Goal: Check status: Check status

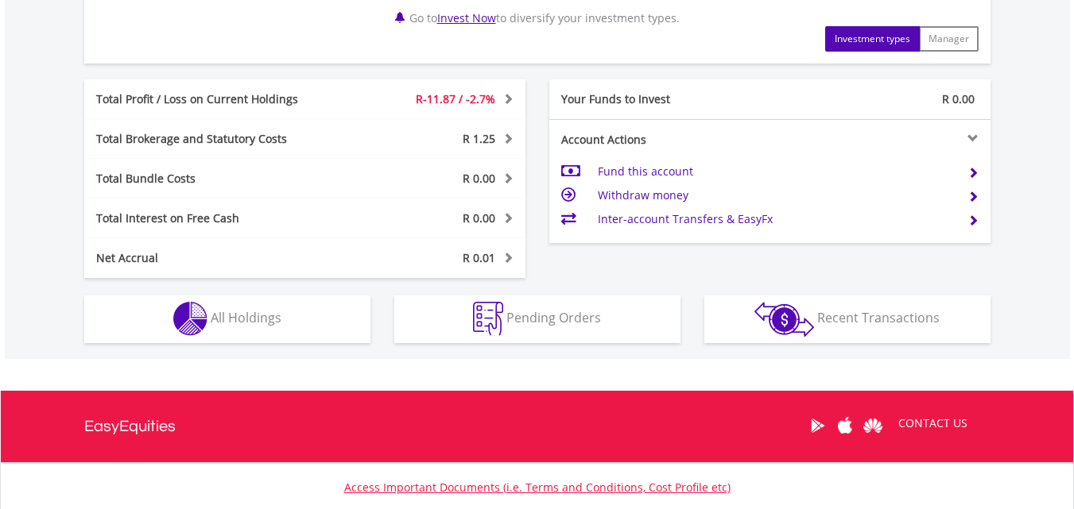
scroll to position [826, 0]
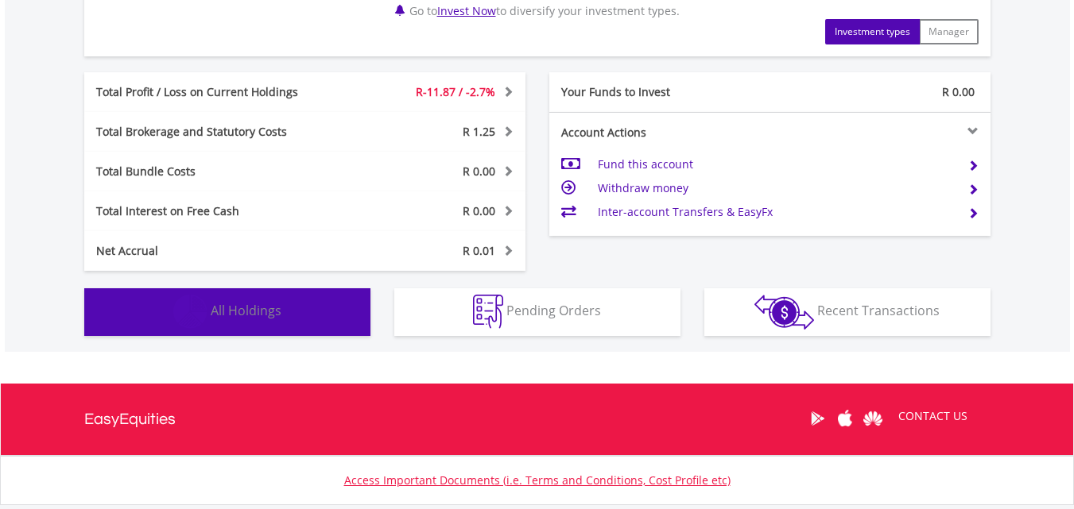
click at [329, 320] on button "Holdings All Holdings" at bounding box center [227, 312] width 286 height 48
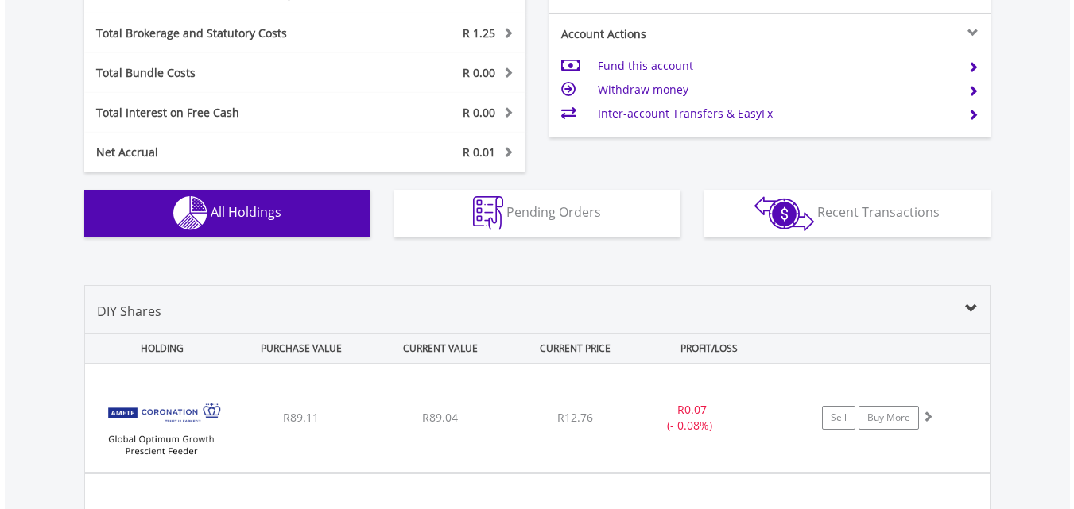
scroll to position [924, 0]
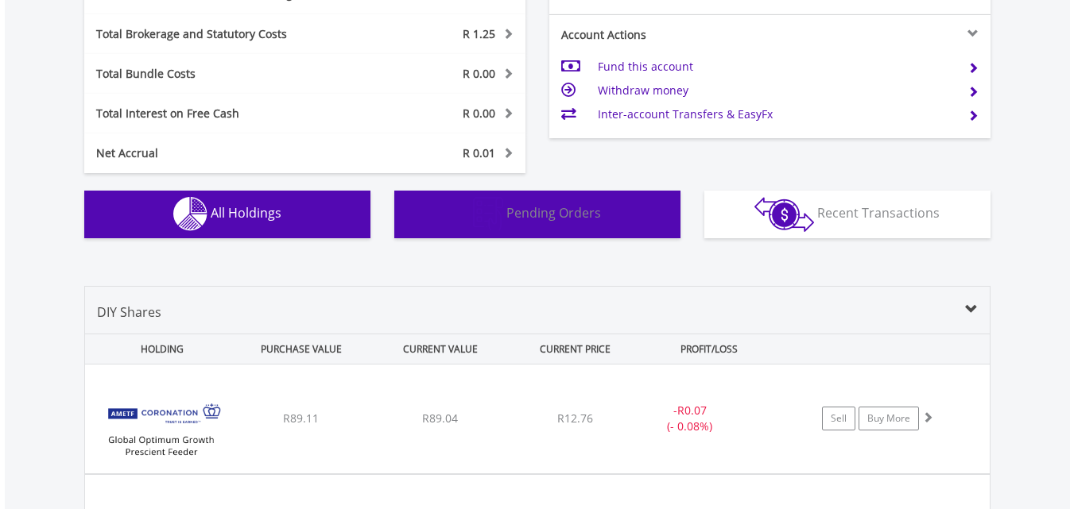
click at [601, 215] on button "Pending Orders Pending Orders" at bounding box center [537, 215] width 286 height 48
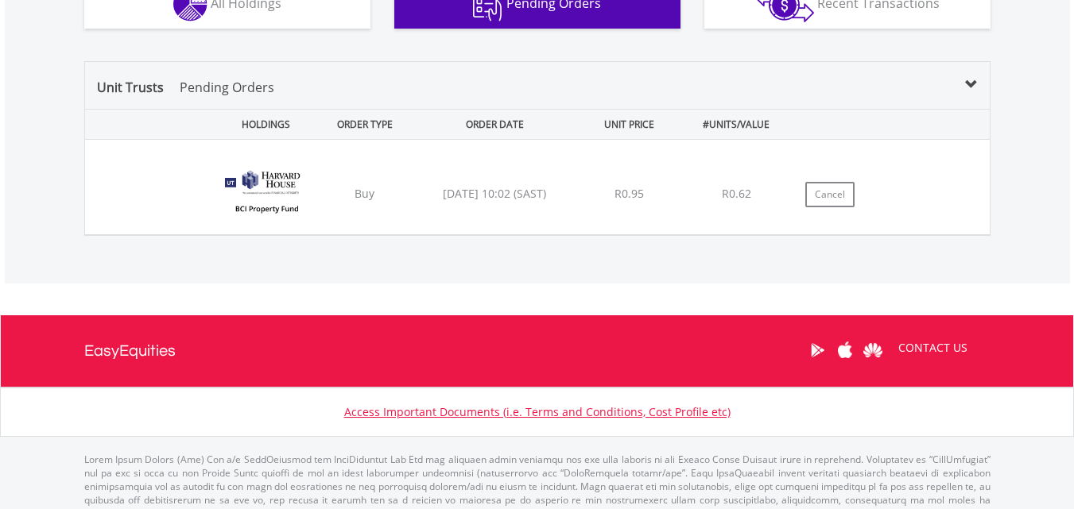
scroll to position [1169, 0]
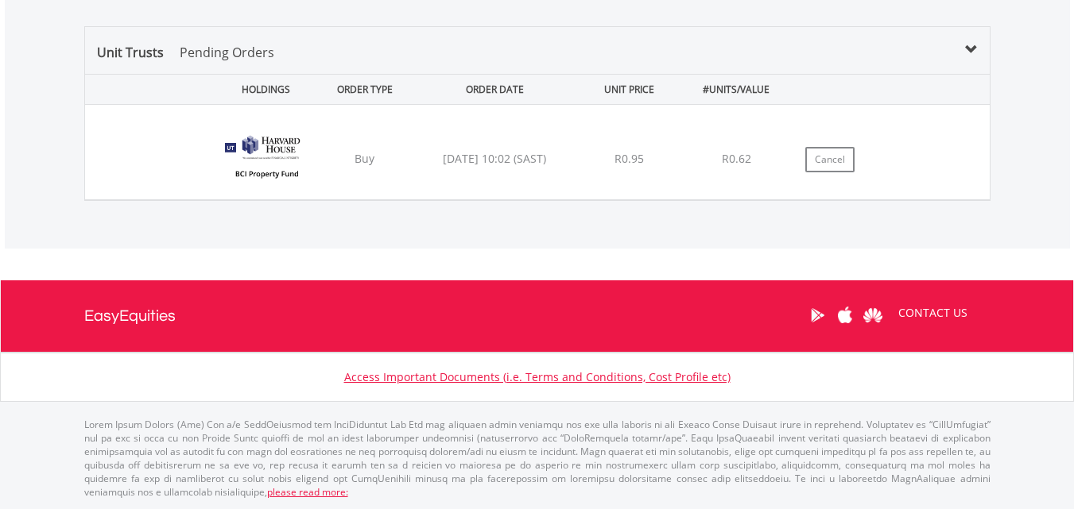
click at [309, 141] on img at bounding box center [266, 160] width 101 height 71
click at [285, 141] on img at bounding box center [266, 160] width 101 height 71
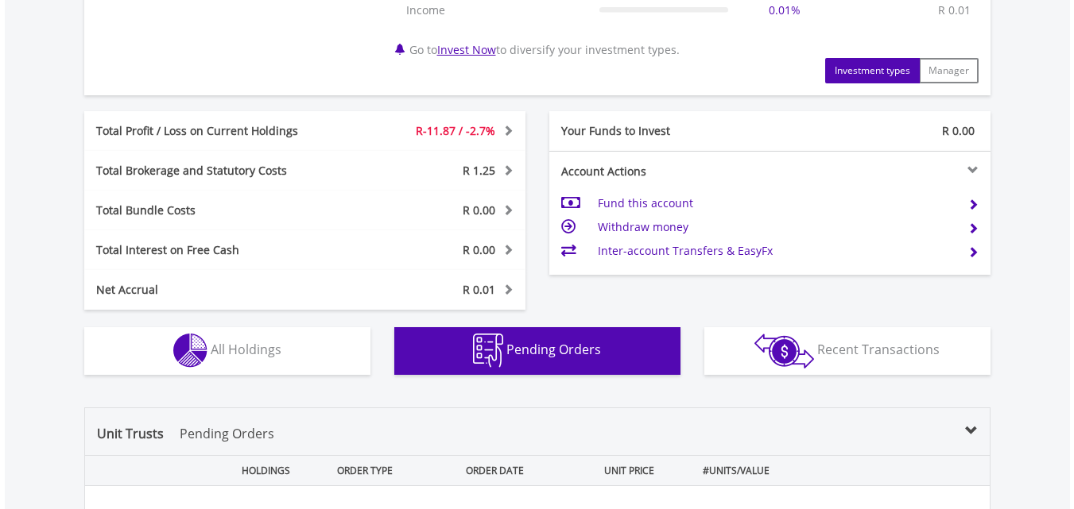
scroll to position [819, 0]
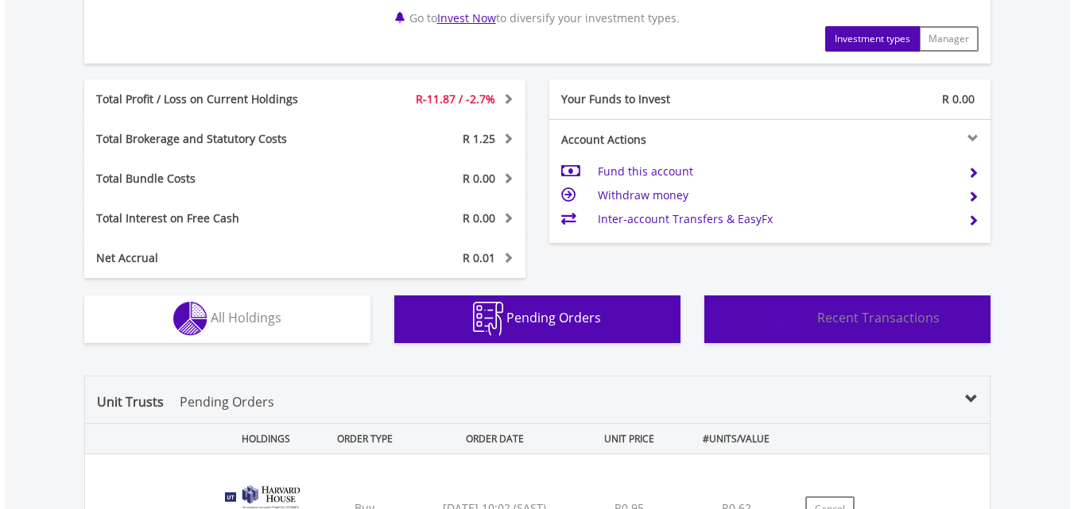
click at [945, 335] on button "Transactions Recent Transactions" at bounding box center [847, 320] width 286 height 48
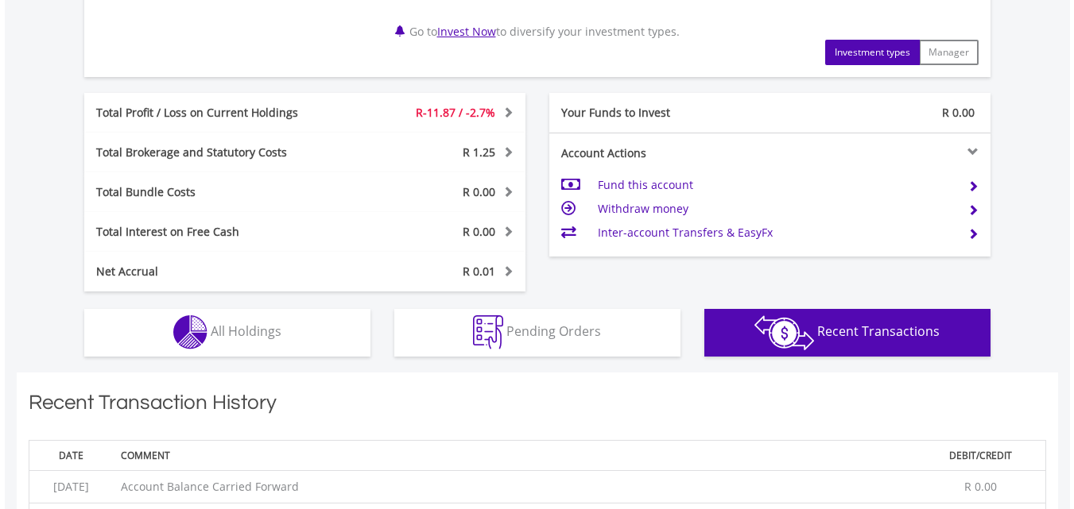
scroll to position [797, 0]
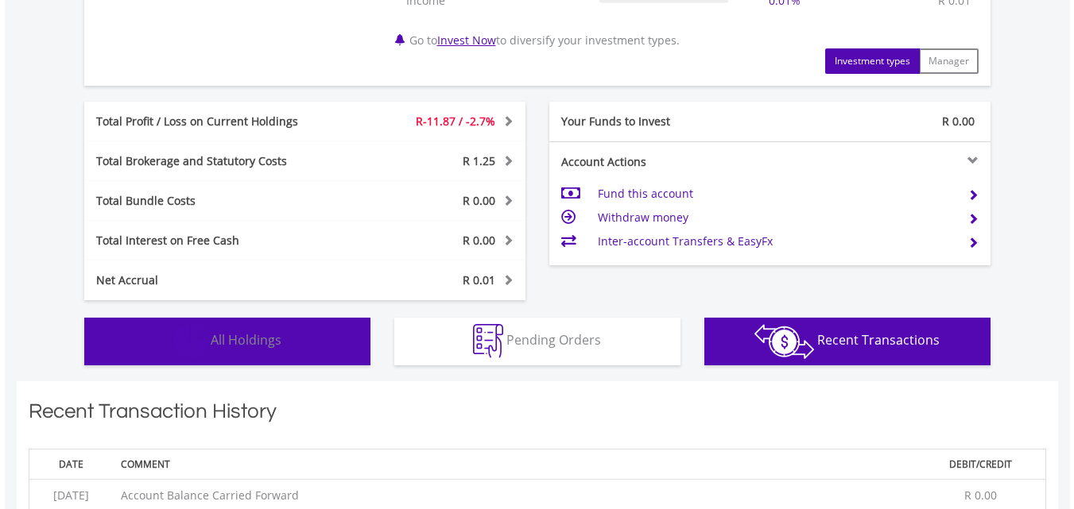
click at [265, 339] on span "All Holdings" at bounding box center [246, 339] width 71 height 17
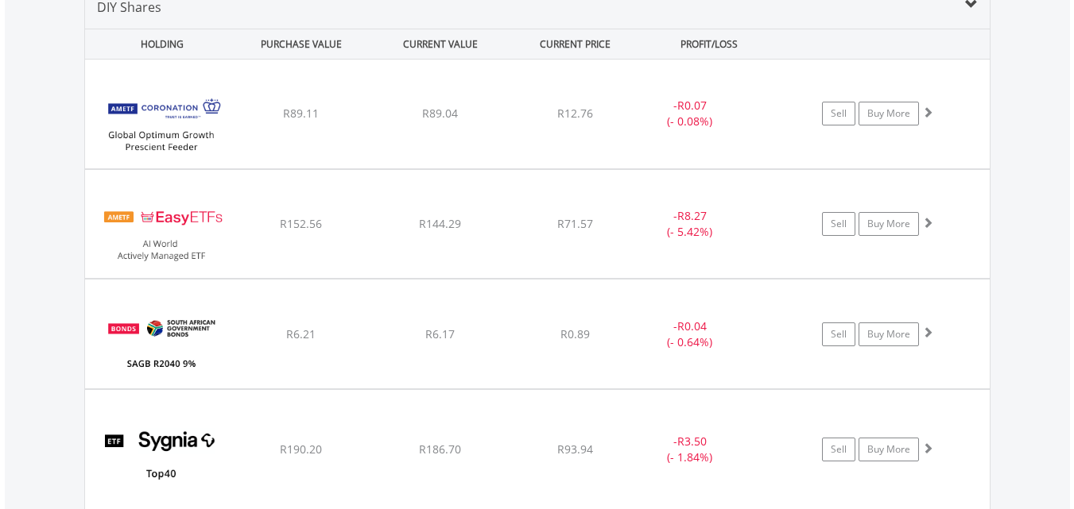
scroll to position [1242, 0]
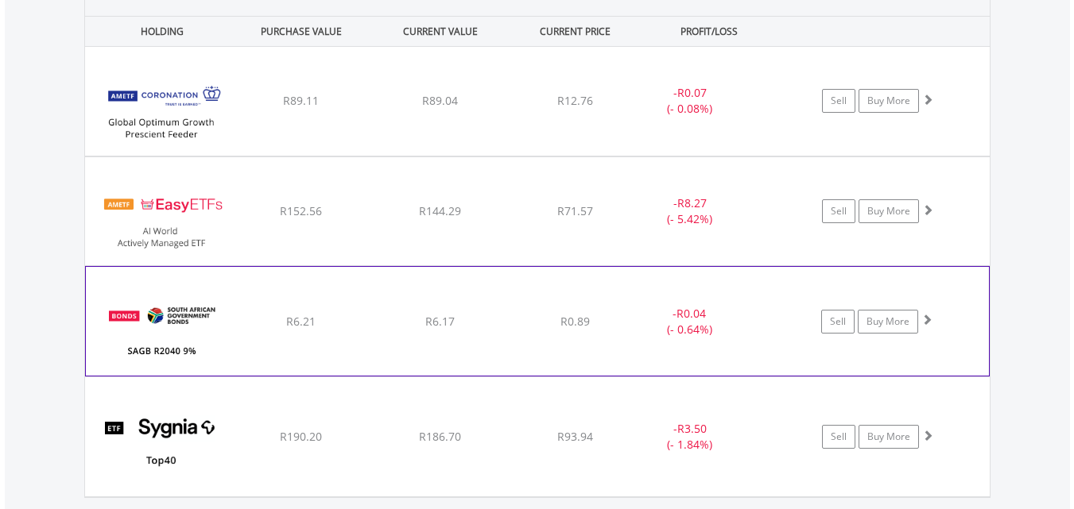
click at [354, 156] on div "﻿ SAGB R2040 9% [DATE] R6.21 R6.17 R0.89 - R0.04 (- 0.64%) Sell Buy More" at bounding box center [537, 101] width 904 height 109
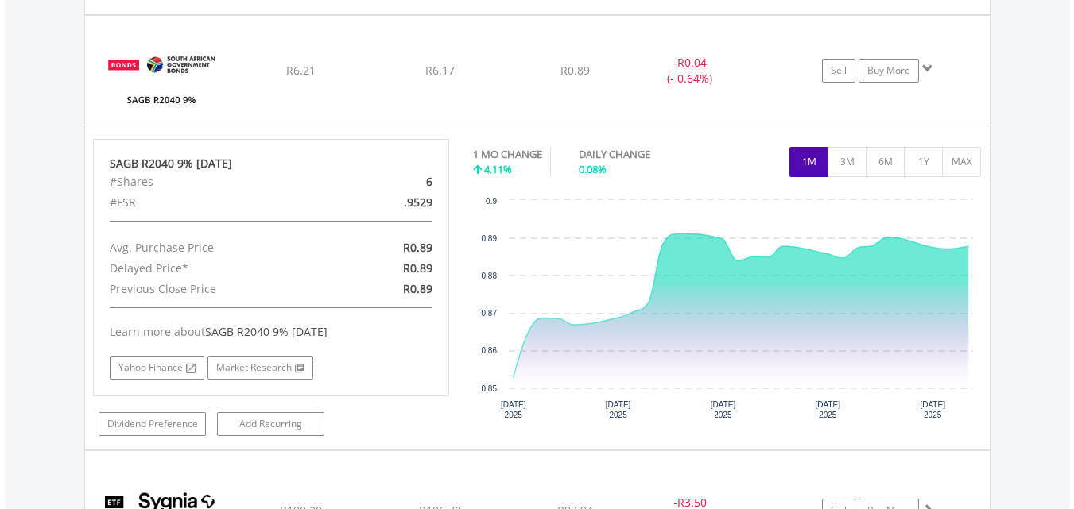
scroll to position [1496, 0]
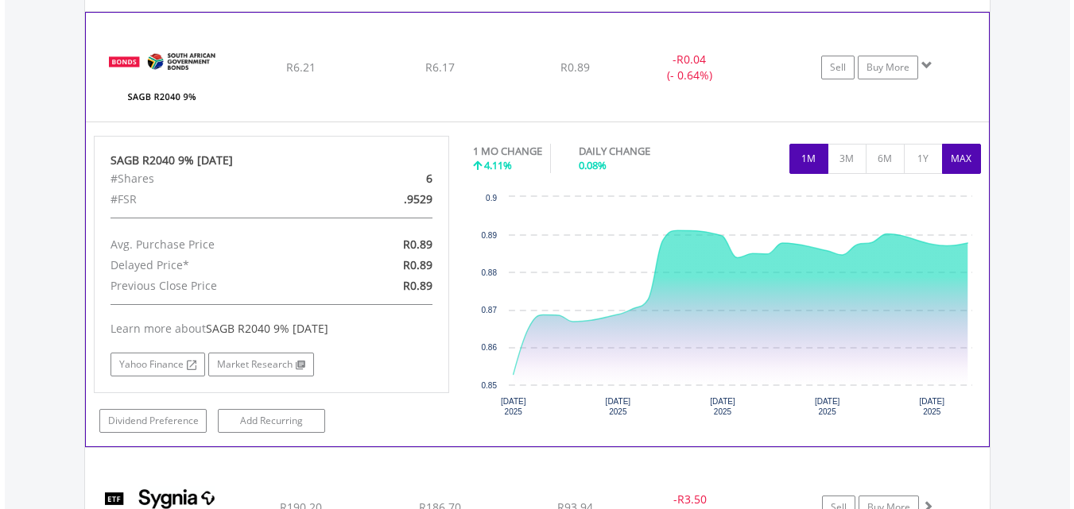
click at [963, 151] on button "MAX" at bounding box center [961, 159] width 39 height 30
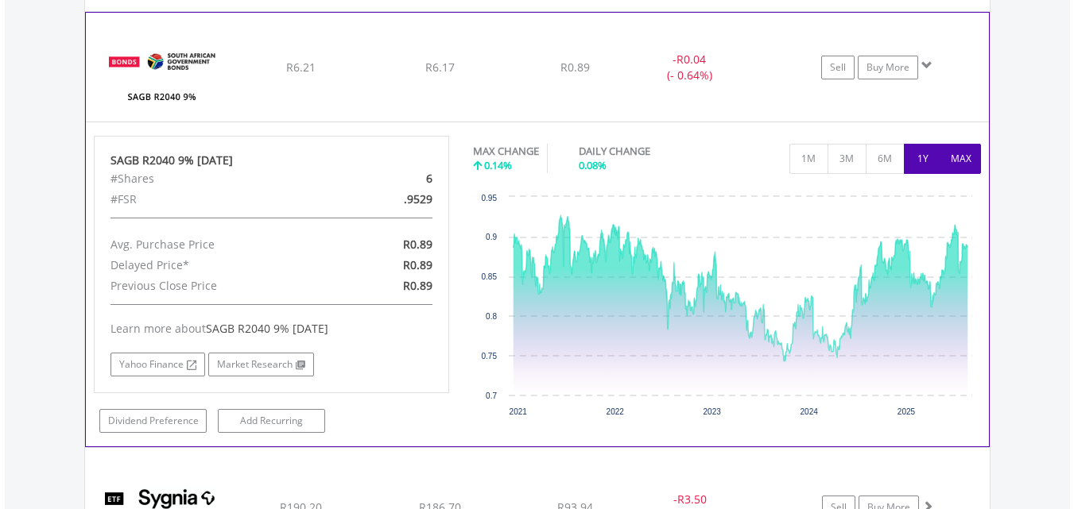
click at [908, 154] on button "1Y" at bounding box center [923, 159] width 39 height 30
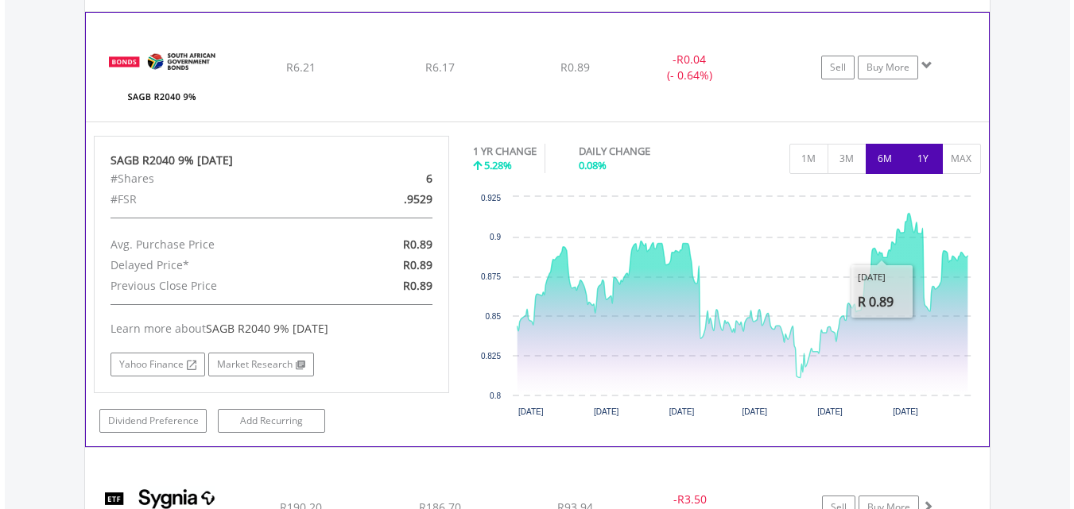
click at [881, 173] on button "6M" at bounding box center [884, 159] width 39 height 30
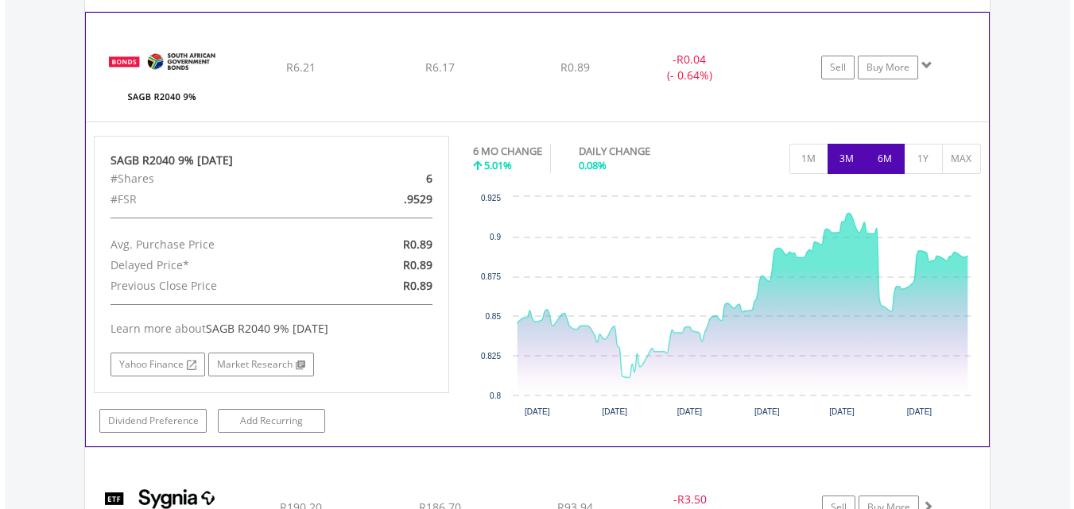
click at [842, 165] on button "3M" at bounding box center [846, 159] width 39 height 30
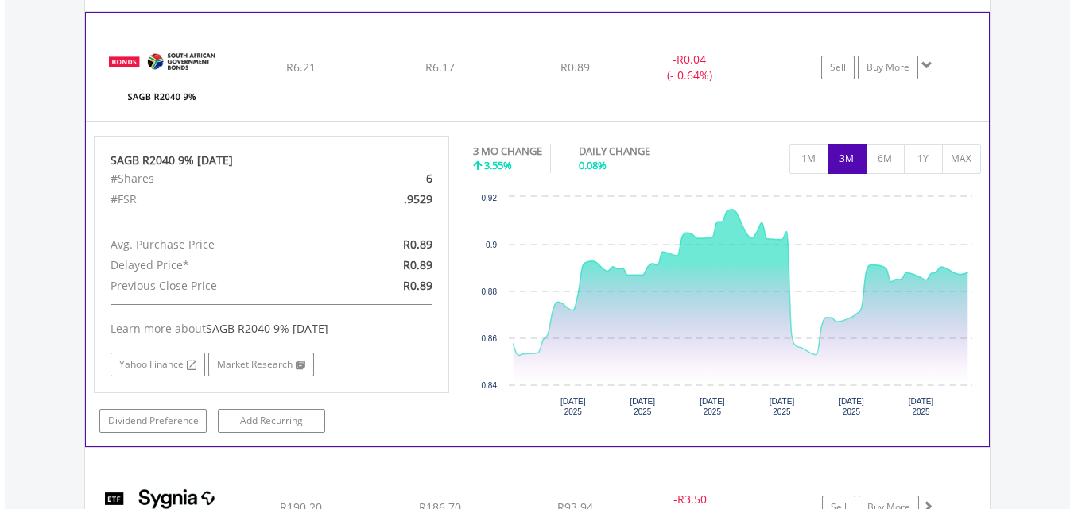
click at [924, 62] on span at bounding box center [926, 65] width 11 height 11
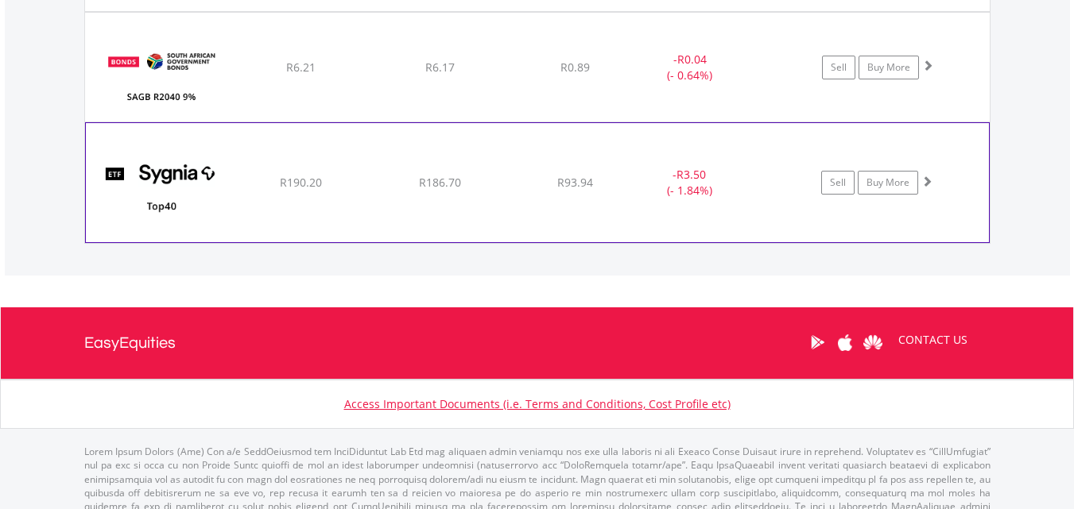
click at [179, 212] on img at bounding box center [162, 190] width 137 height 95
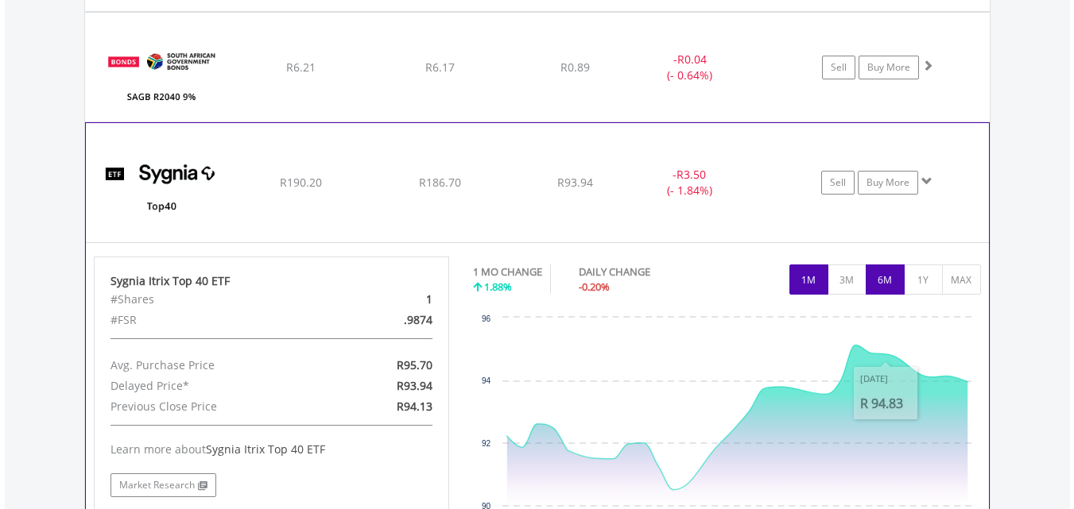
click at [896, 285] on button "6M" at bounding box center [884, 280] width 39 height 30
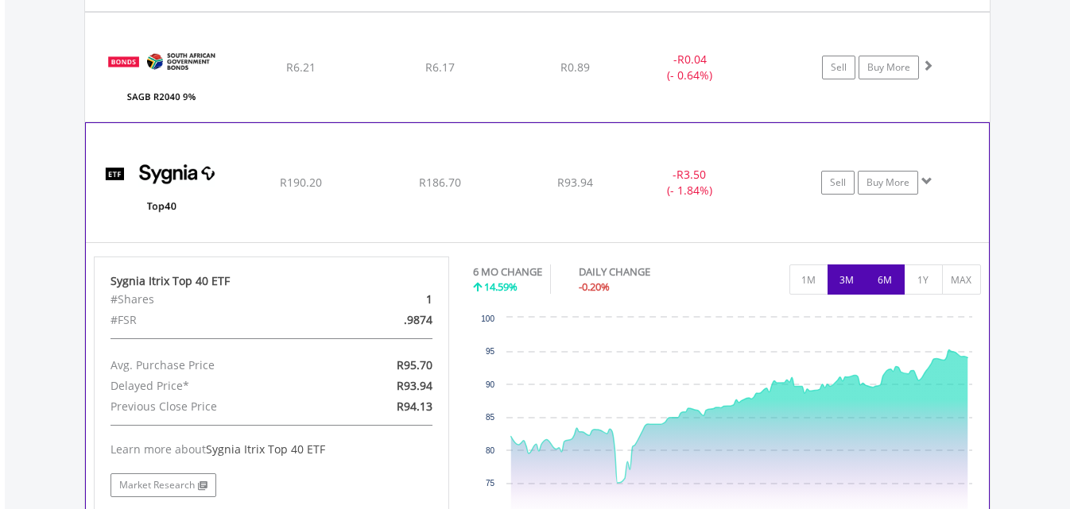
click at [841, 289] on button "3M" at bounding box center [846, 280] width 39 height 30
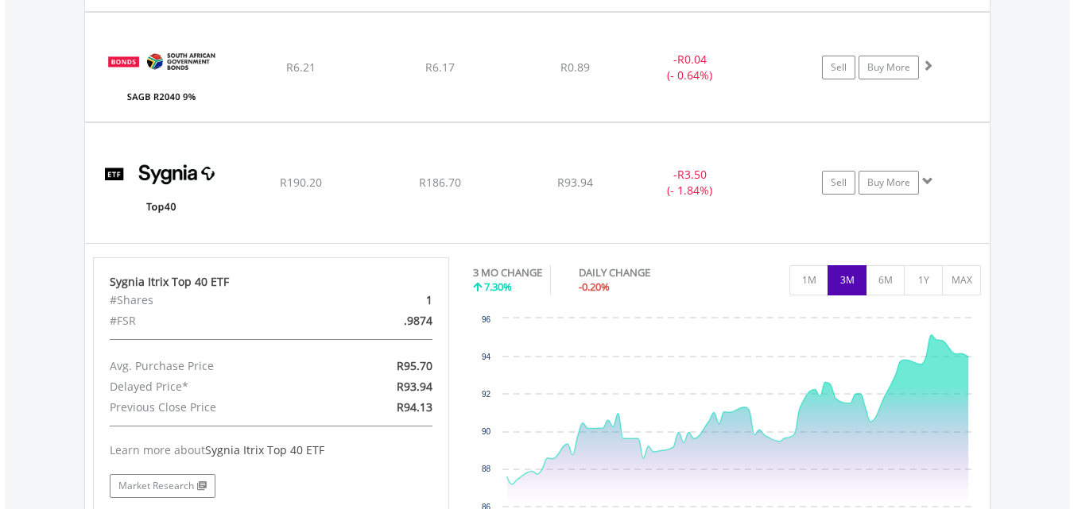
scroll to position [1528, 0]
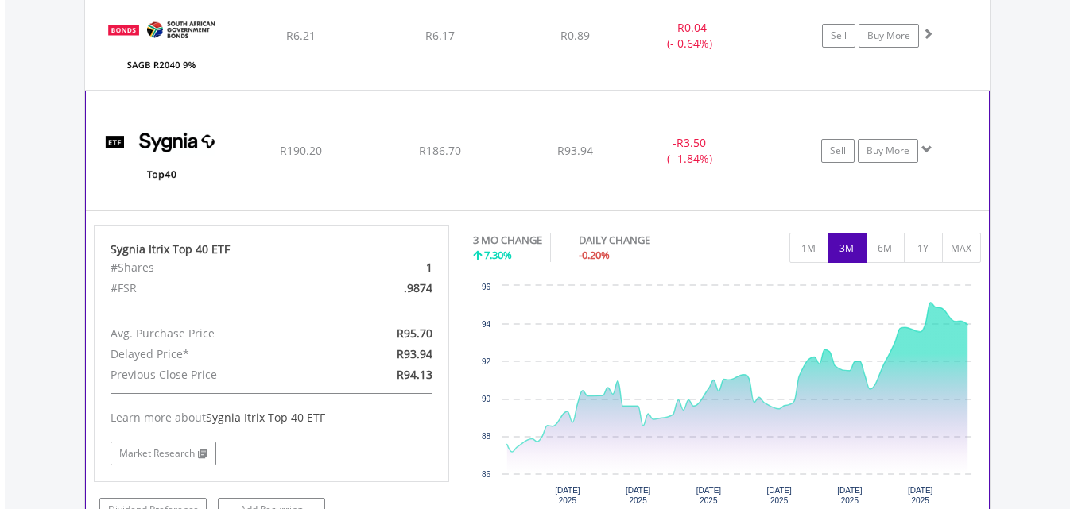
click at [931, 151] on span at bounding box center [926, 149] width 11 height 11
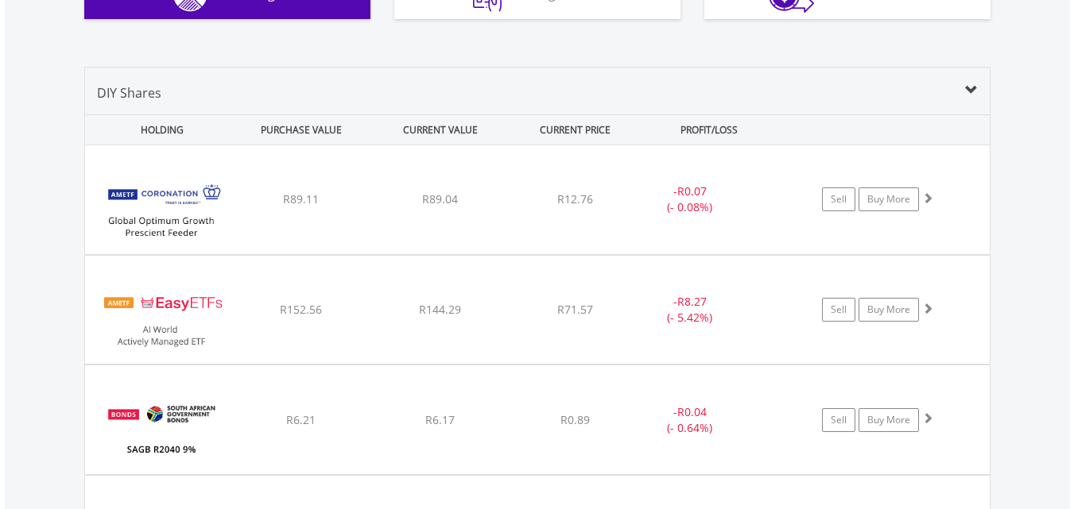
scroll to position [1143, 0]
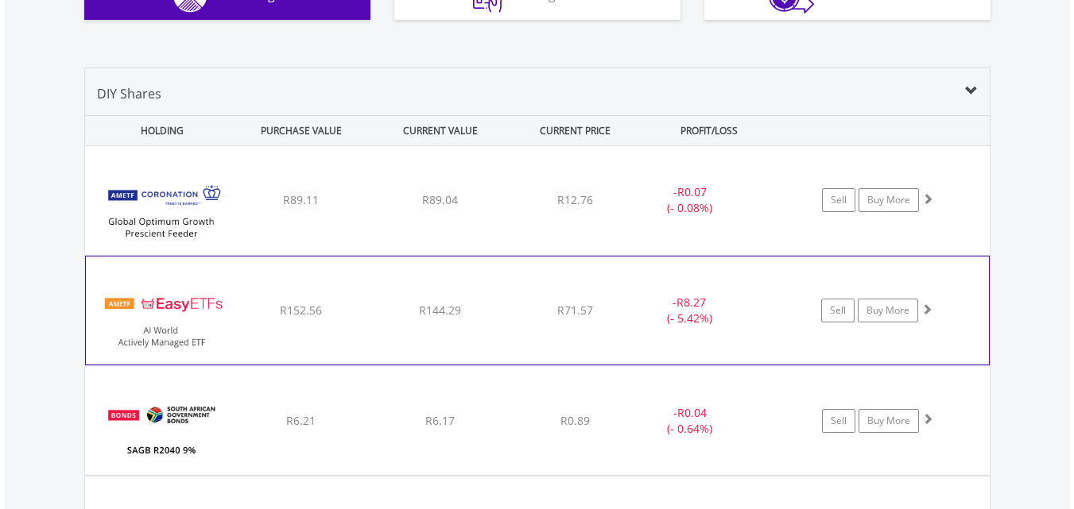
click at [147, 316] on img at bounding box center [162, 319] width 137 height 84
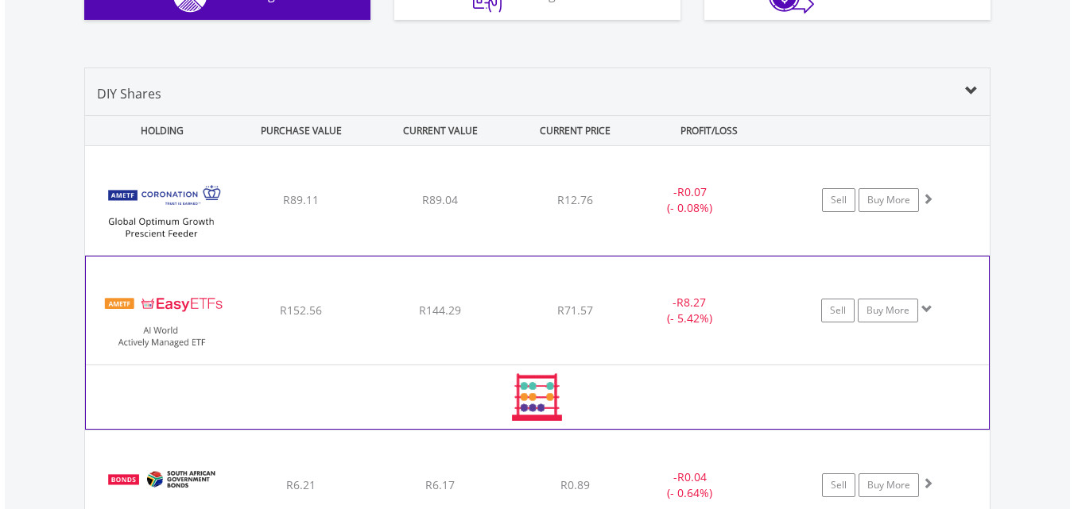
click at [147, 316] on img at bounding box center [162, 319] width 137 height 84
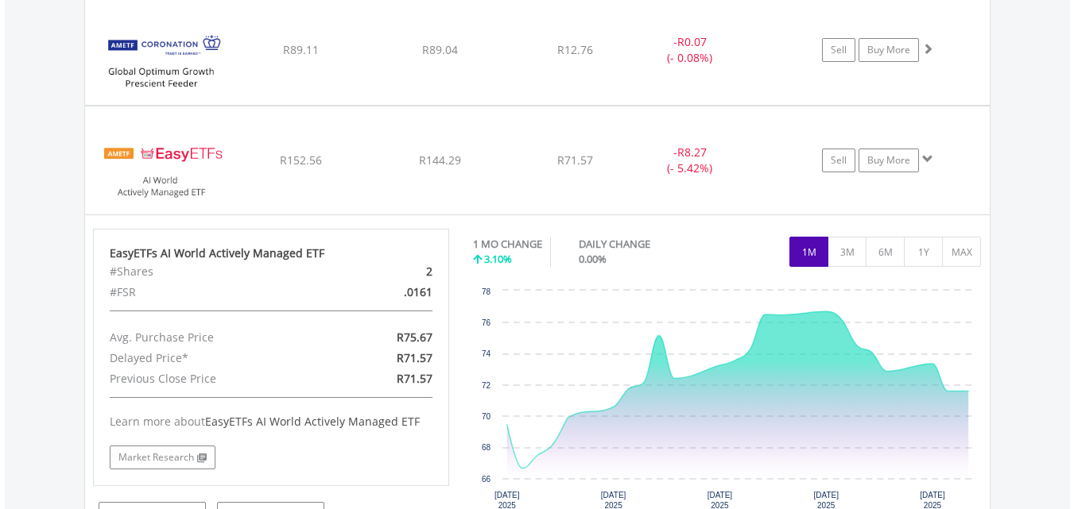
scroll to position [1302, 0]
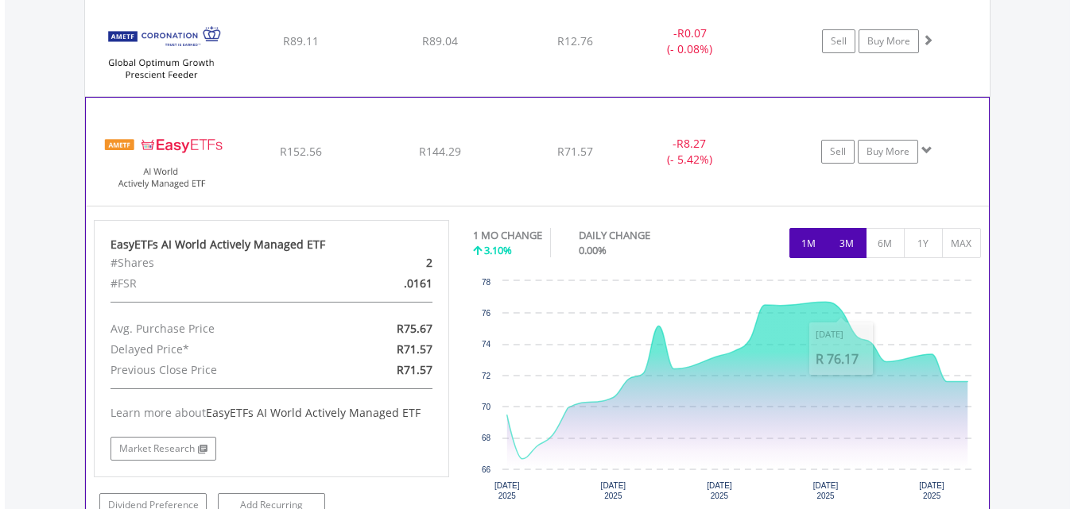
click at [842, 247] on button "3M" at bounding box center [846, 243] width 39 height 30
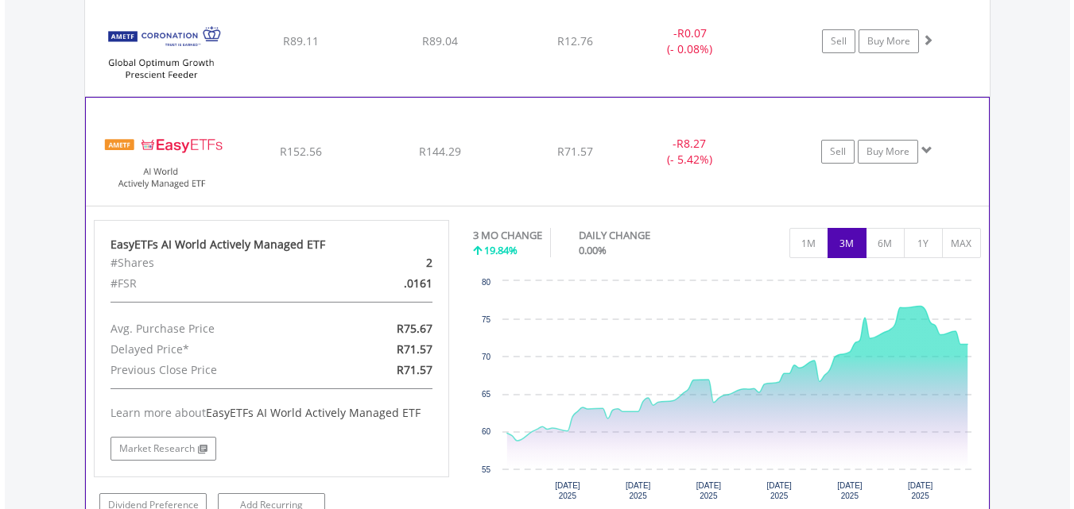
click at [923, 149] on span at bounding box center [926, 150] width 11 height 11
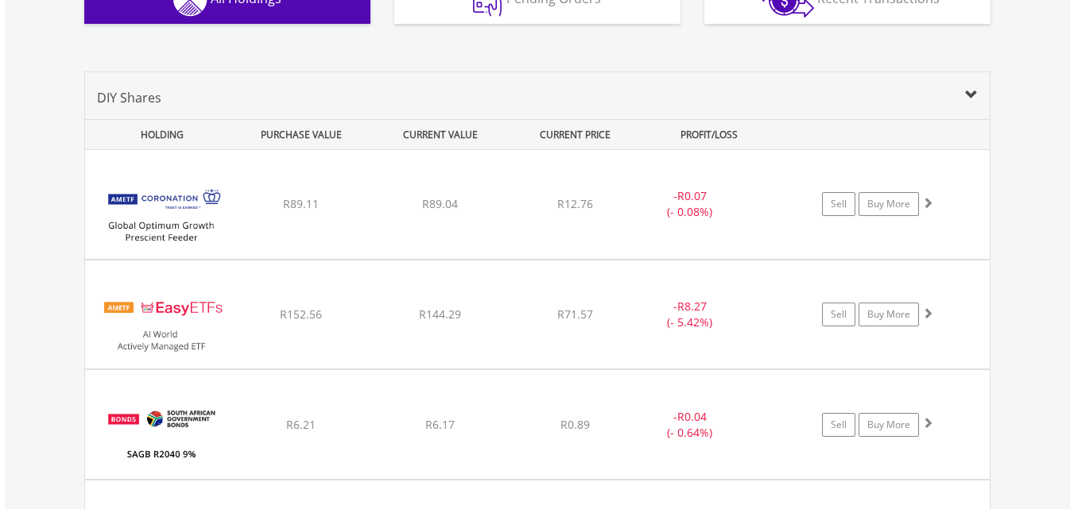
scroll to position [1111, 0]
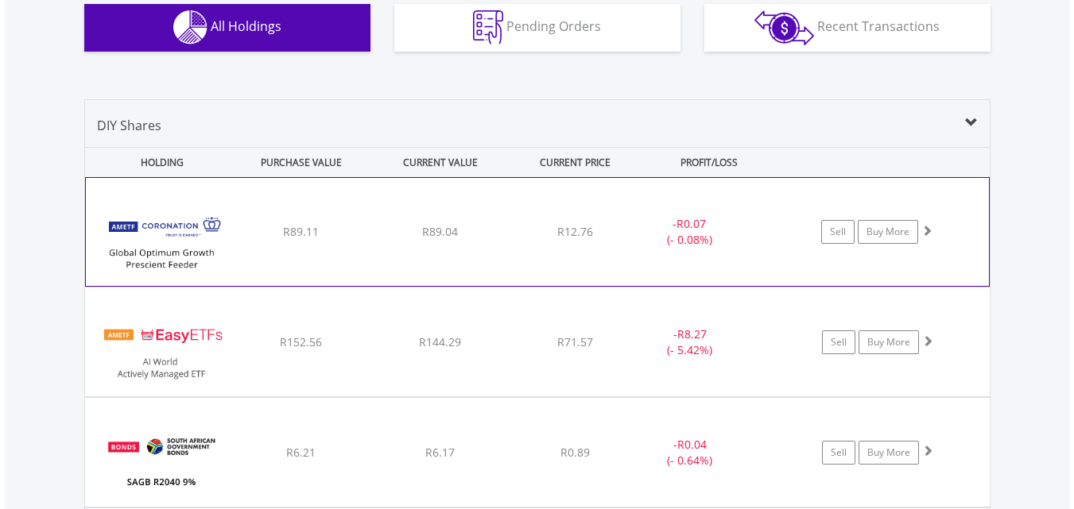
click at [219, 244] on img at bounding box center [162, 240] width 137 height 84
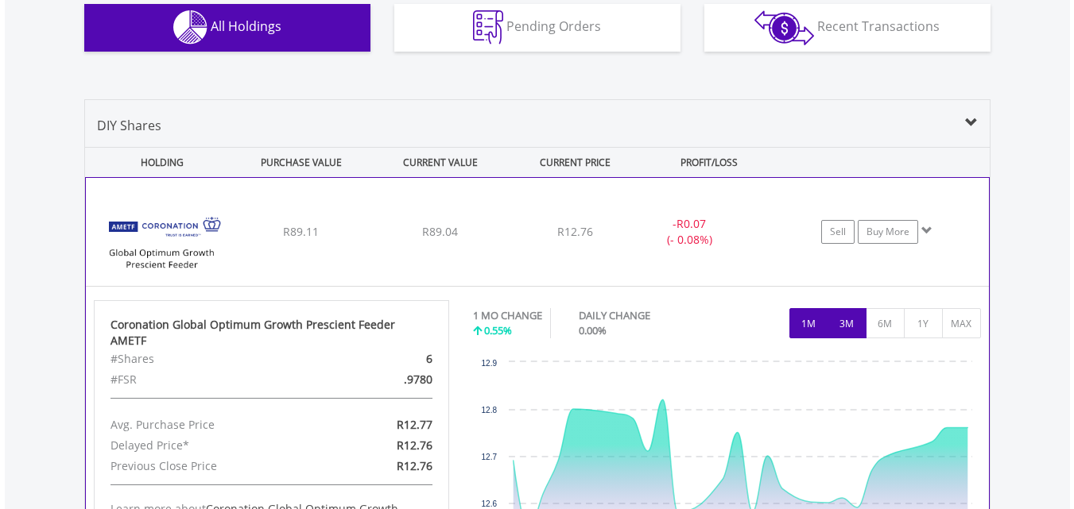
click at [855, 321] on button "3M" at bounding box center [846, 323] width 39 height 30
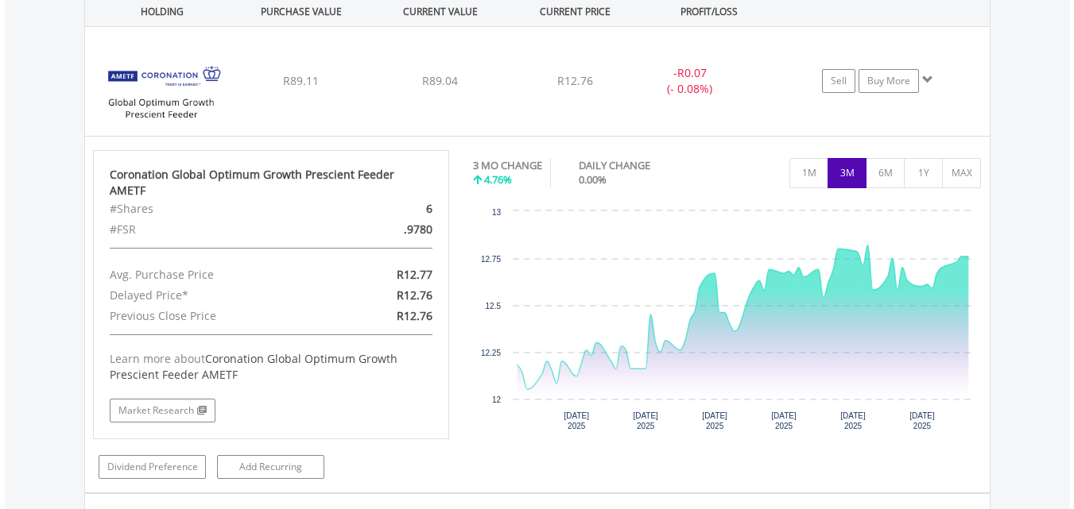
scroll to position [1270, 0]
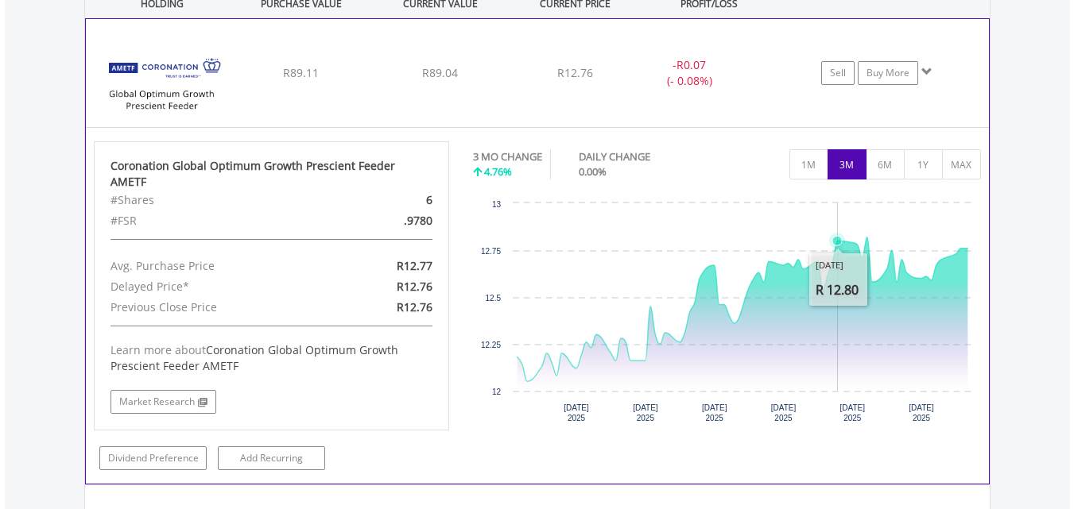
click at [838, 242] on icon "Friday, 25 Jul 2025, 12.8." at bounding box center [837, 241] width 10 height 10
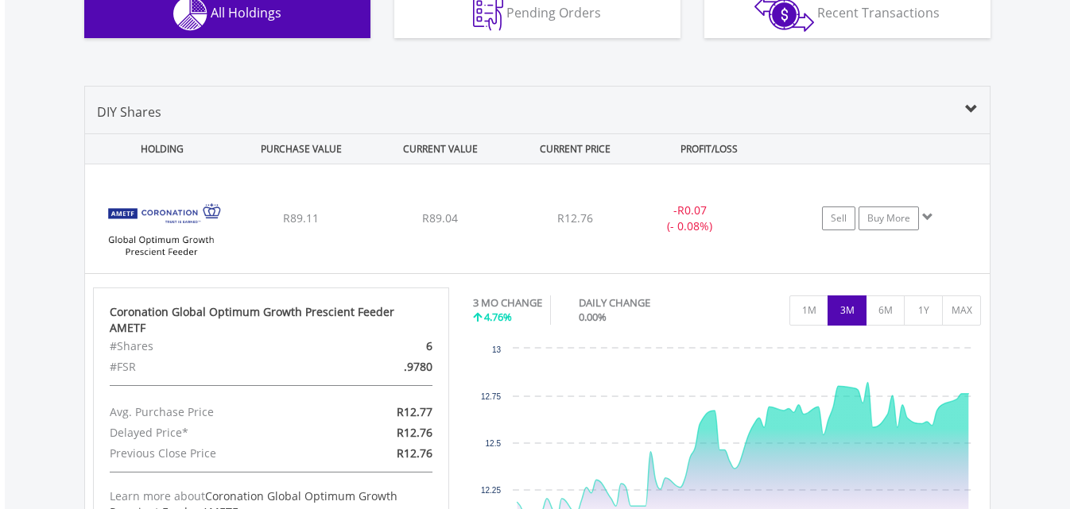
scroll to position [1111, 0]
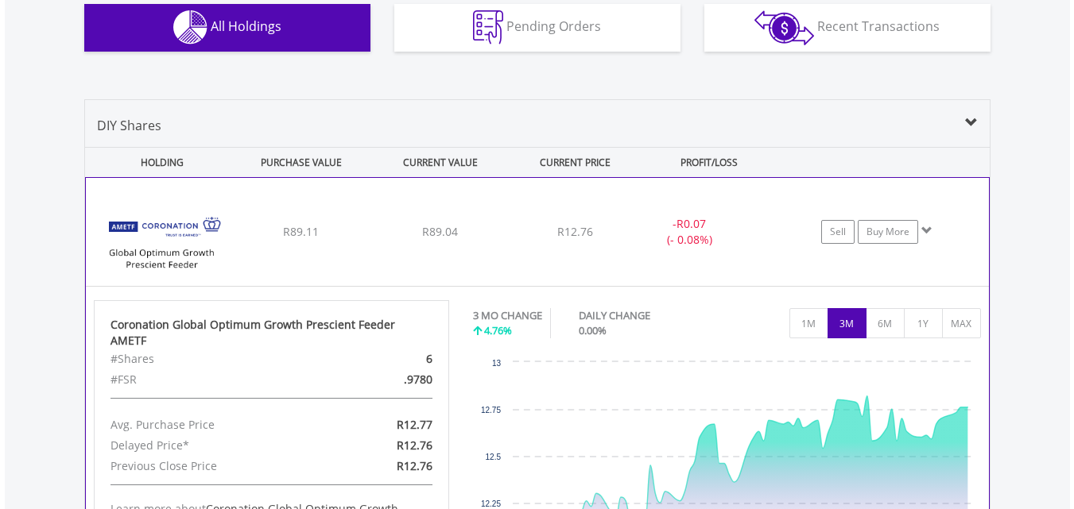
click at [927, 232] on span at bounding box center [926, 230] width 11 height 11
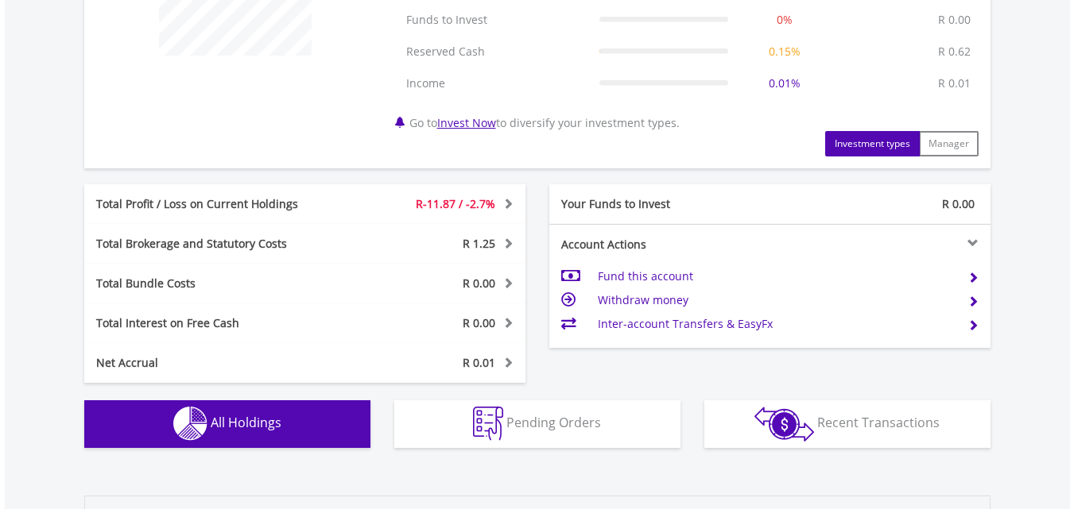
scroll to position [714, 0]
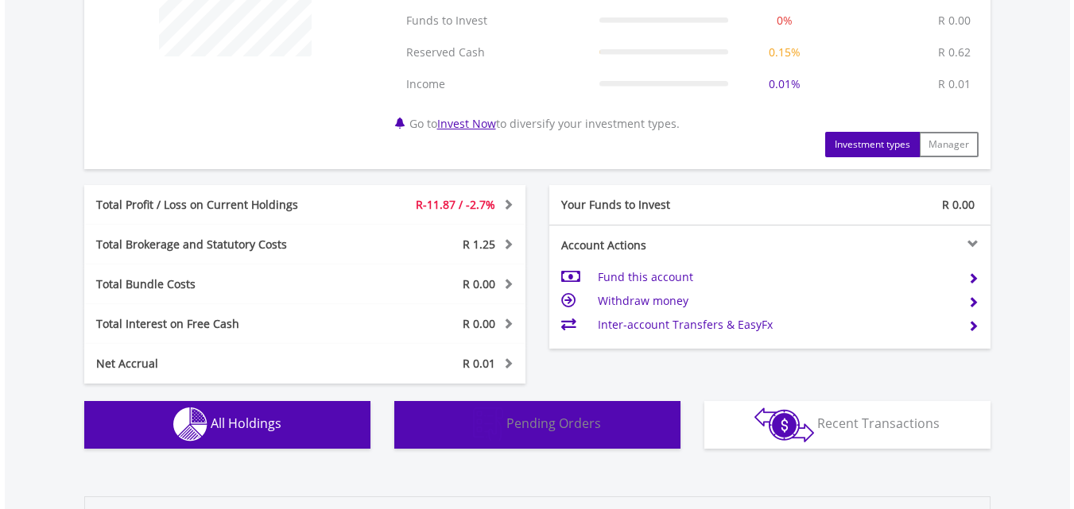
click at [644, 424] on button "Pending Orders Pending Orders" at bounding box center [537, 425] width 286 height 48
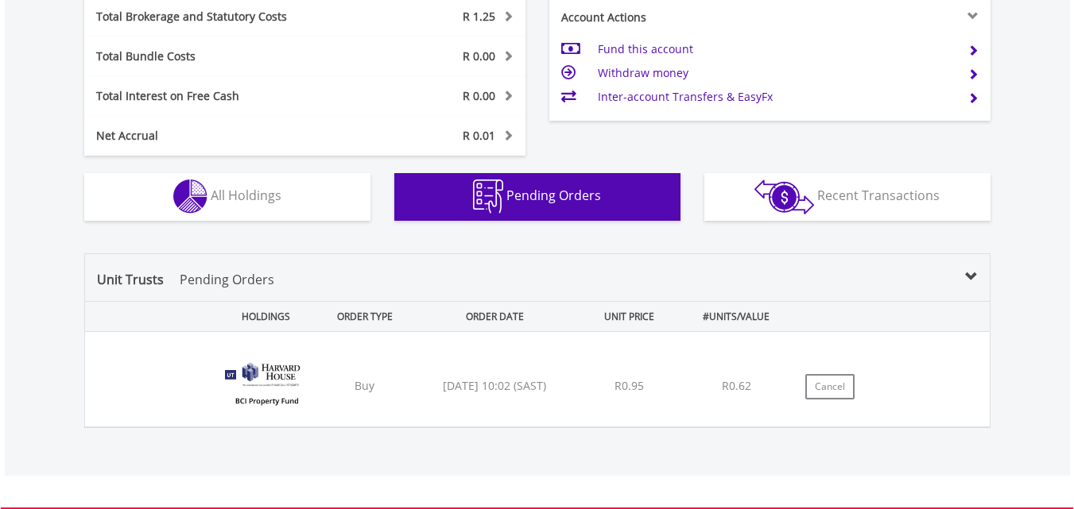
scroll to position [952, 0]
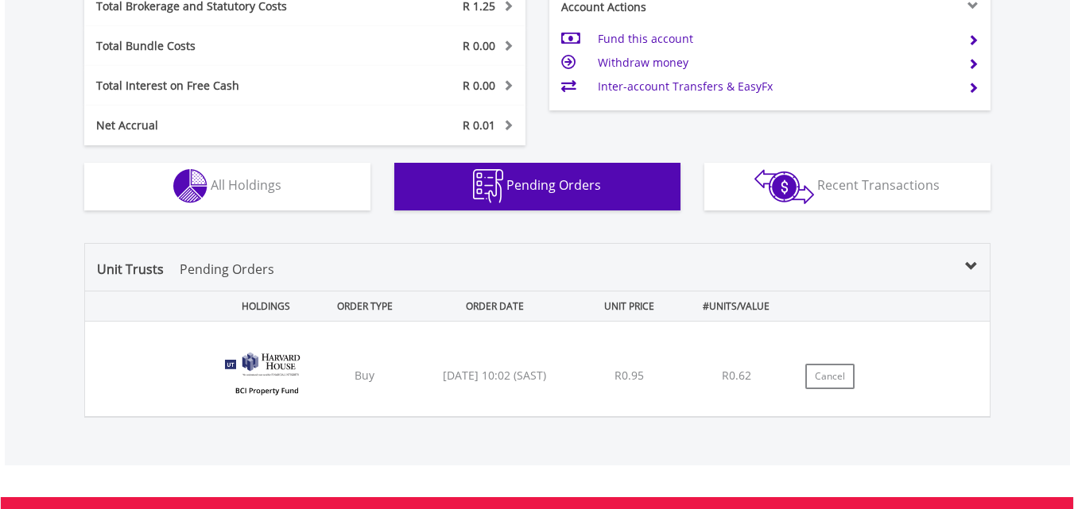
drag, startPoint x: 973, startPoint y: 257, endPoint x: 969, endPoint y: 265, distance: 8.2
click at [969, 265] on div "Unit Trusts Pending Orders HOLDINGS ORDER TYPE ORDER DATE UNIT PRICE #UNITS/VAL…" at bounding box center [537, 330] width 906 height 175
click at [969, 265] on span at bounding box center [971, 267] width 13 height 13
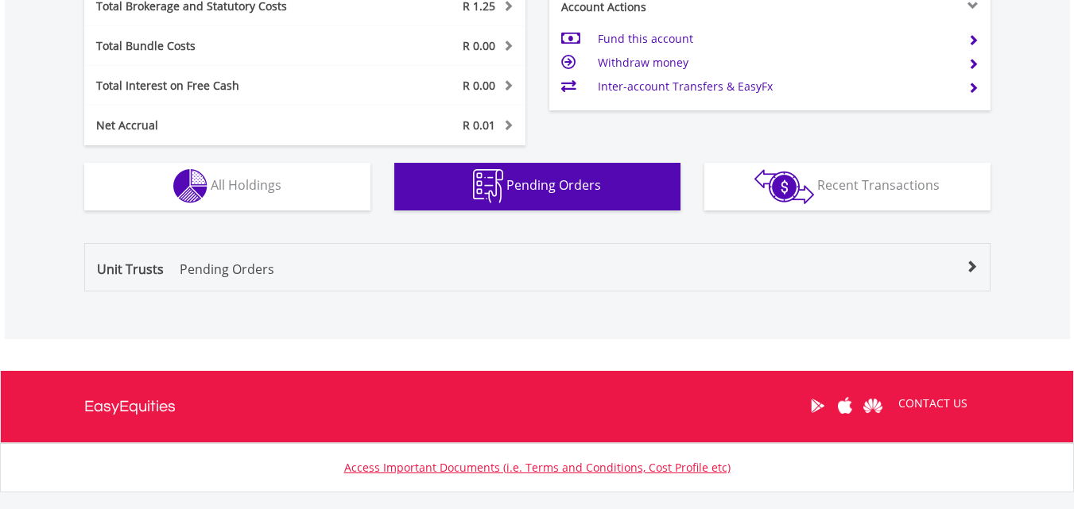
click at [969, 265] on span at bounding box center [971, 267] width 13 height 13
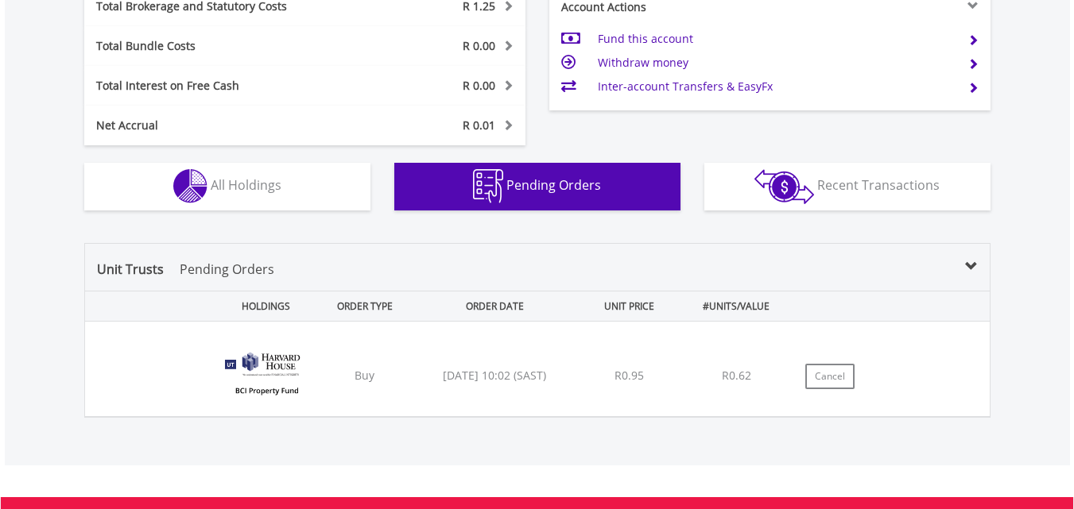
click at [258, 275] on p "Pending Orders" at bounding box center [227, 269] width 95 height 19
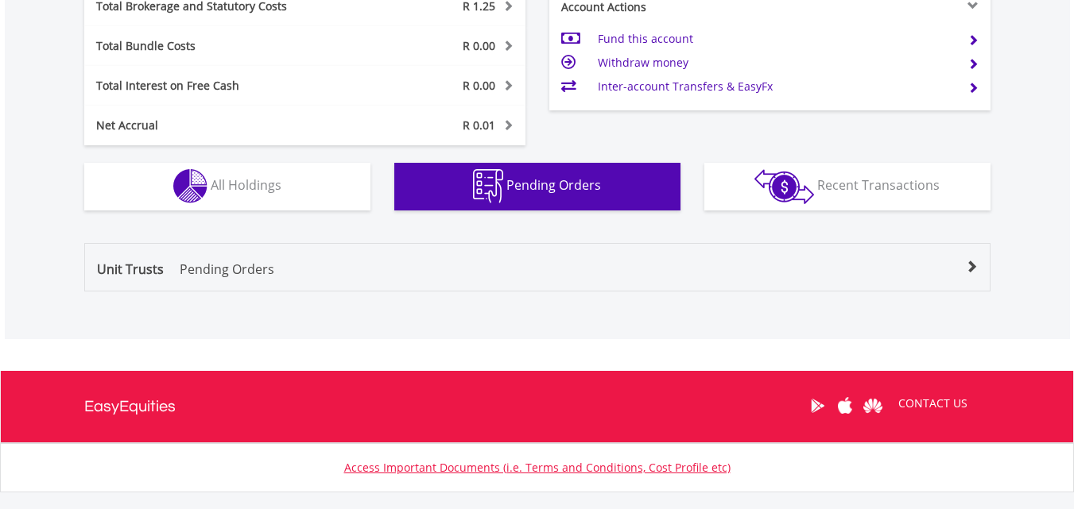
click at [258, 275] on p "Pending Orders" at bounding box center [227, 269] width 95 height 19
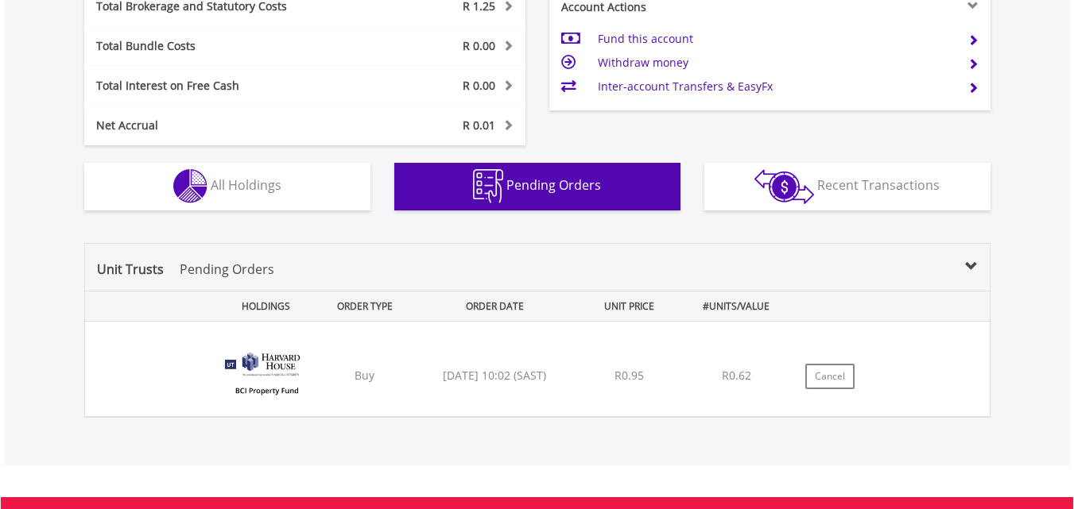
click at [146, 276] on span "Unit Trusts Pending Orders" at bounding box center [185, 269] width 177 height 17
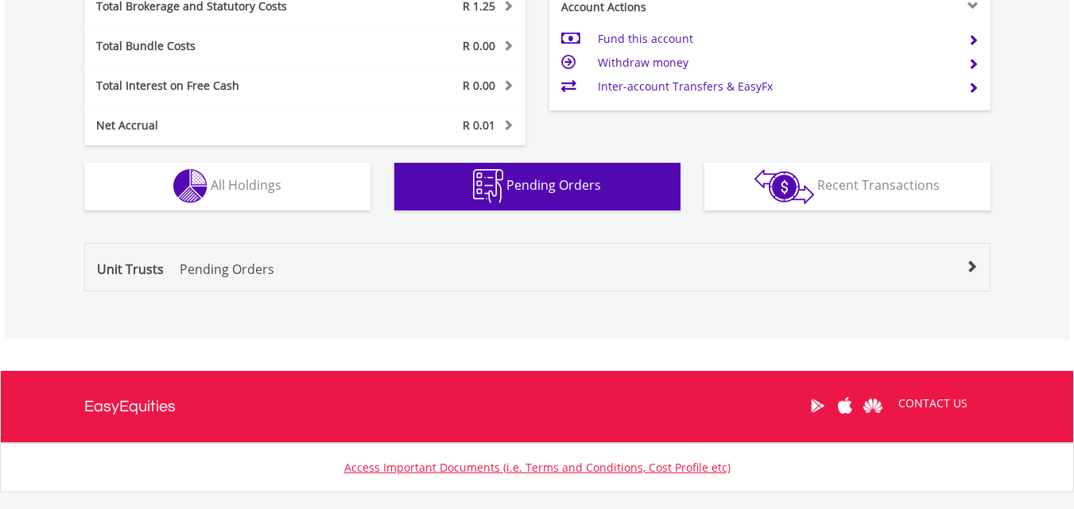
click at [146, 276] on span "Unit Trusts Pending Orders" at bounding box center [185, 269] width 177 height 17
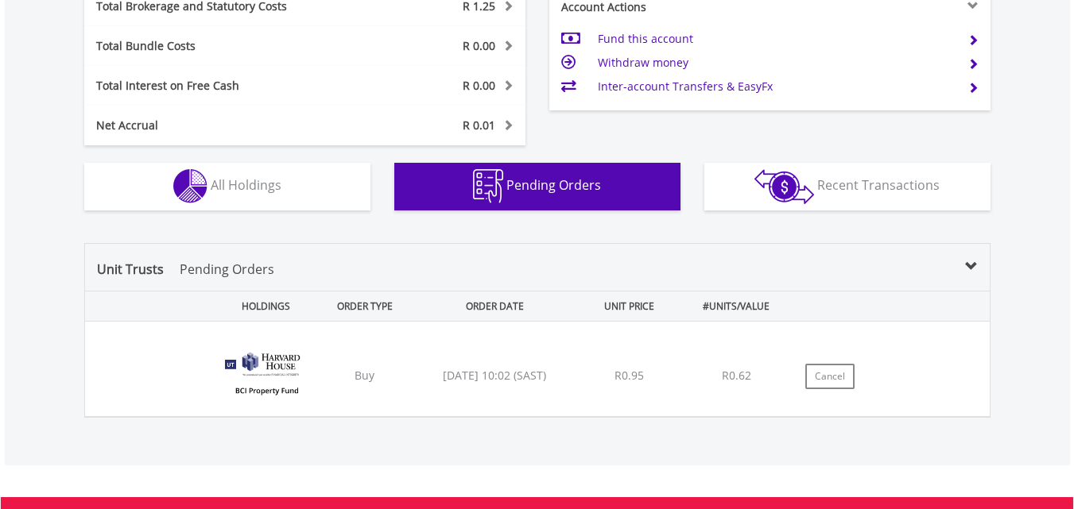
scroll to position [507, 0]
